Goal: Check status: Check status

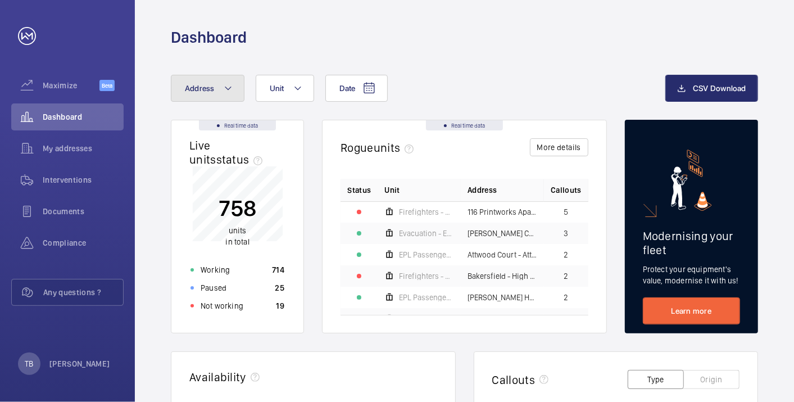
click at [215, 85] on button "Address" at bounding box center [208, 88] width 74 height 27
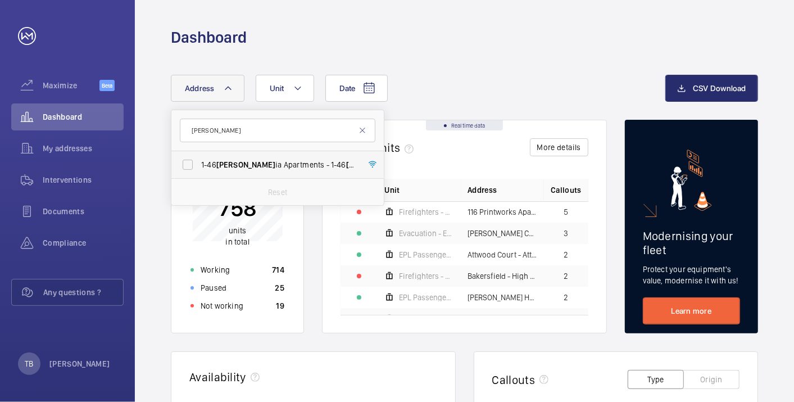
type input "[PERSON_NAME]"
click at [319, 159] on span "1-46 [PERSON_NAME] ia Apartments - 1-46 [PERSON_NAME] [GEOGRAPHIC_DATA]" at bounding box center [278, 164] width 155 height 11
click at [199, 158] on input "1-46 [PERSON_NAME] ia Apartments - 1-46 [PERSON_NAME] [GEOGRAPHIC_DATA]" at bounding box center [187, 164] width 22 height 22
checkbox input "true"
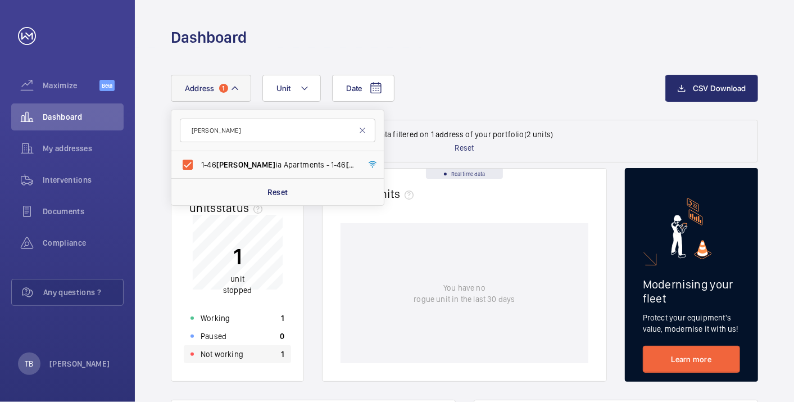
click at [260, 351] on div "Not working 1" at bounding box center [237, 354] width 107 height 18
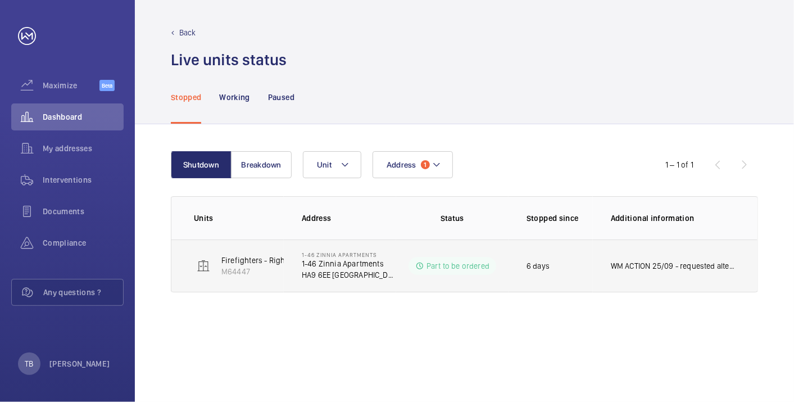
click at [634, 260] on p "WM ACTION 25/09 - requested alternate gsm unit type and replacement socket, cha…" at bounding box center [673, 265] width 124 height 11
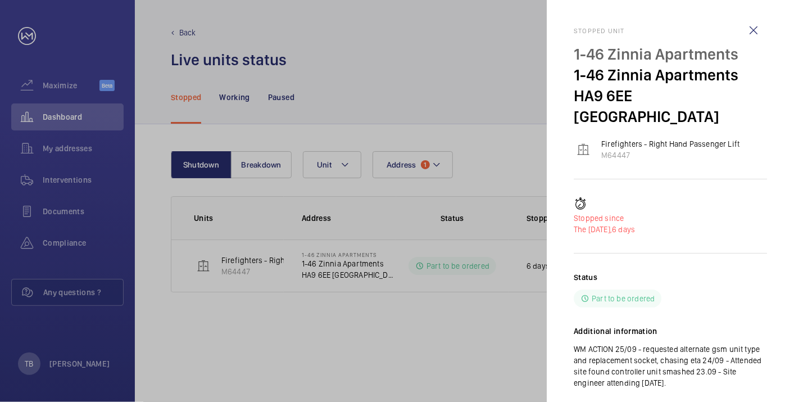
click at [759, 22] on wm-front-icon-button at bounding box center [753, 30] width 27 height 27
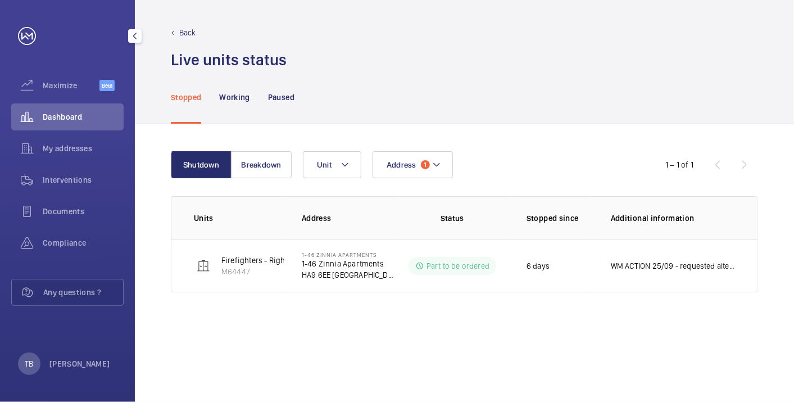
click at [62, 115] on span "Dashboard" at bounding box center [83, 116] width 81 height 11
